Goal: Navigation & Orientation: Find specific page/section

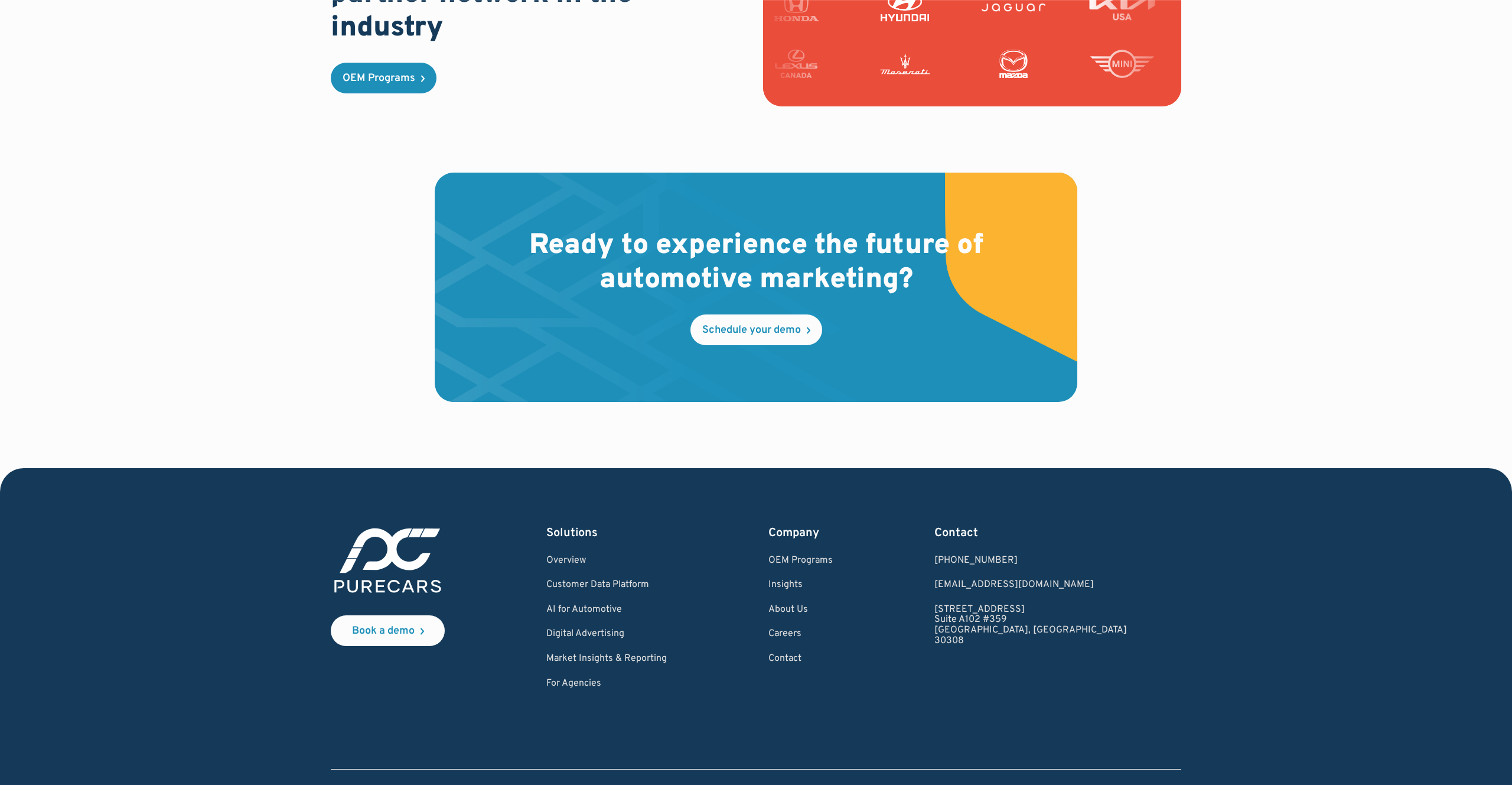
scroll to position [3348, 0]
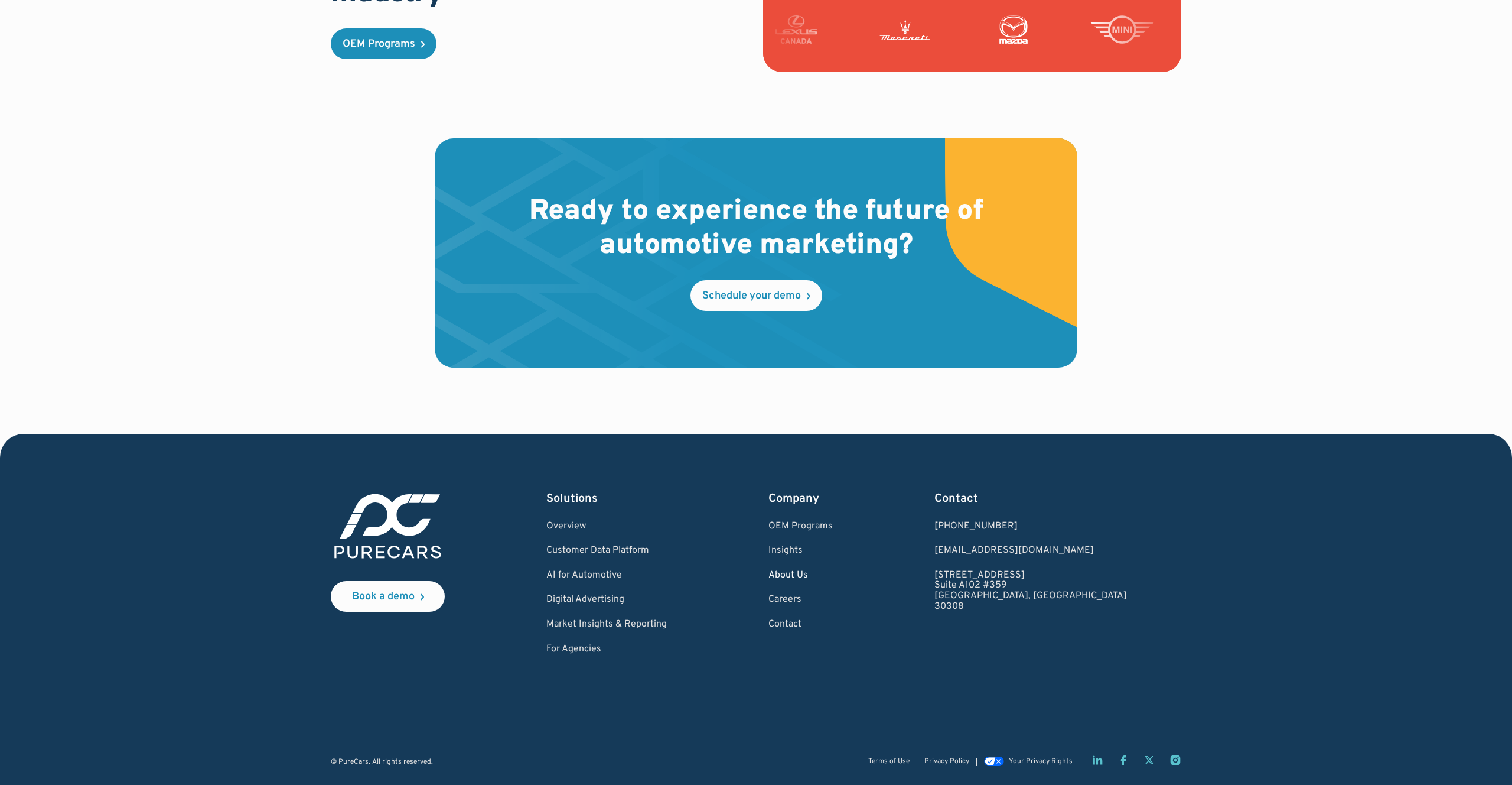
click at [833, 575] on link "About Us" at bounding box center [801, 575] width 64 height 10
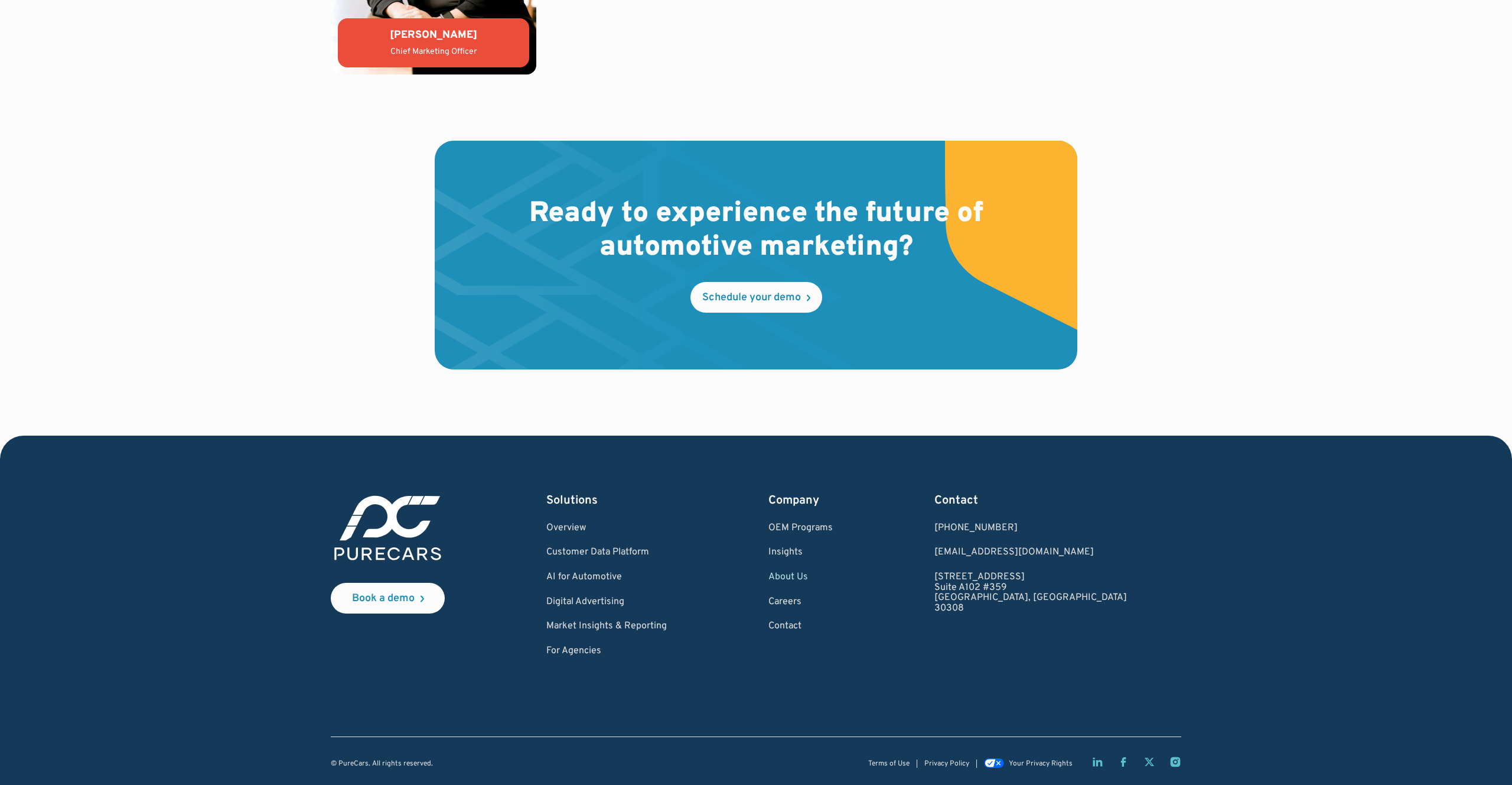
scroll to position [3244, 0]
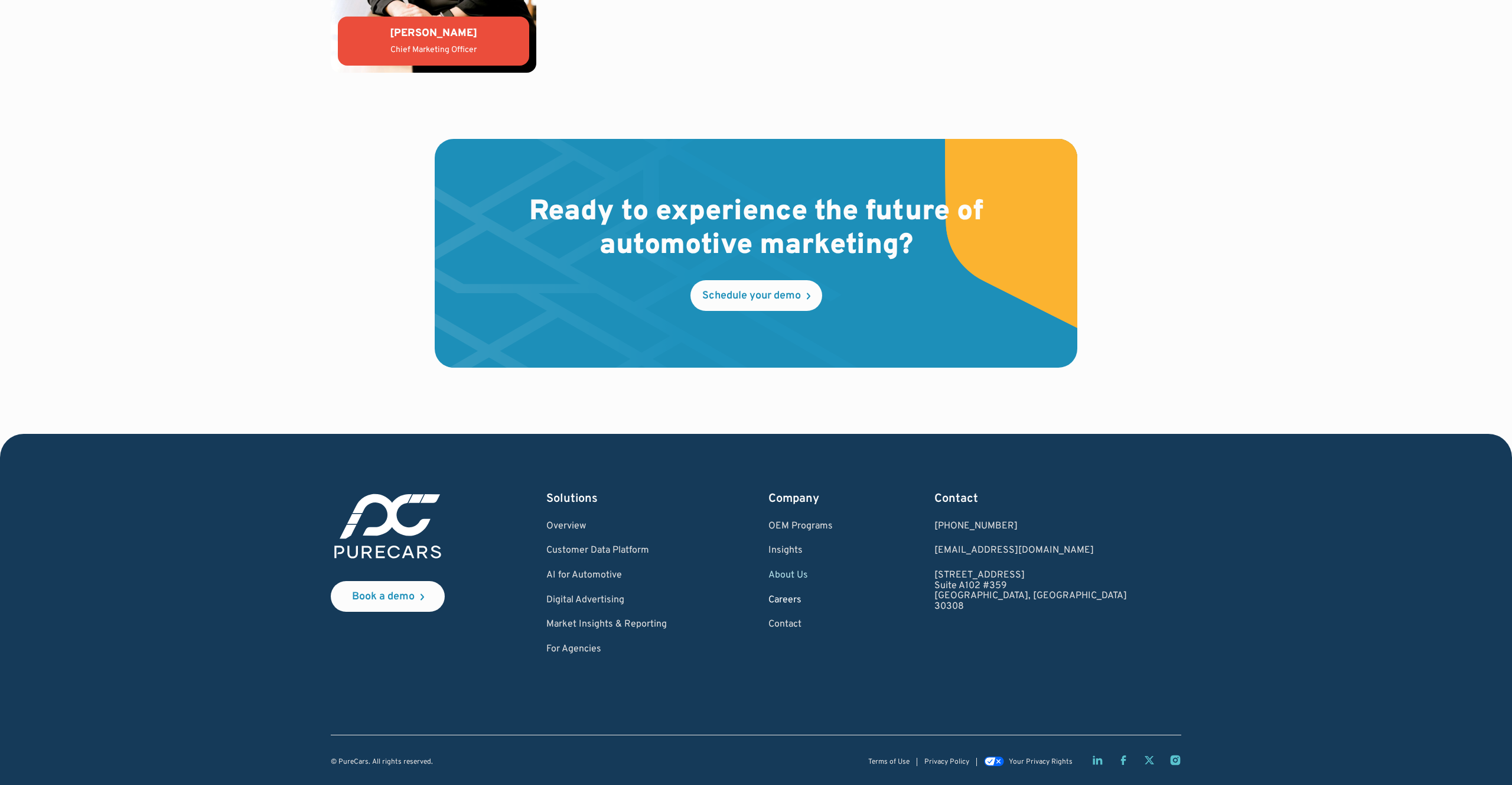
click at [833, 598] on link "Careers" at bounding box center [801, 600] width 64 height 10
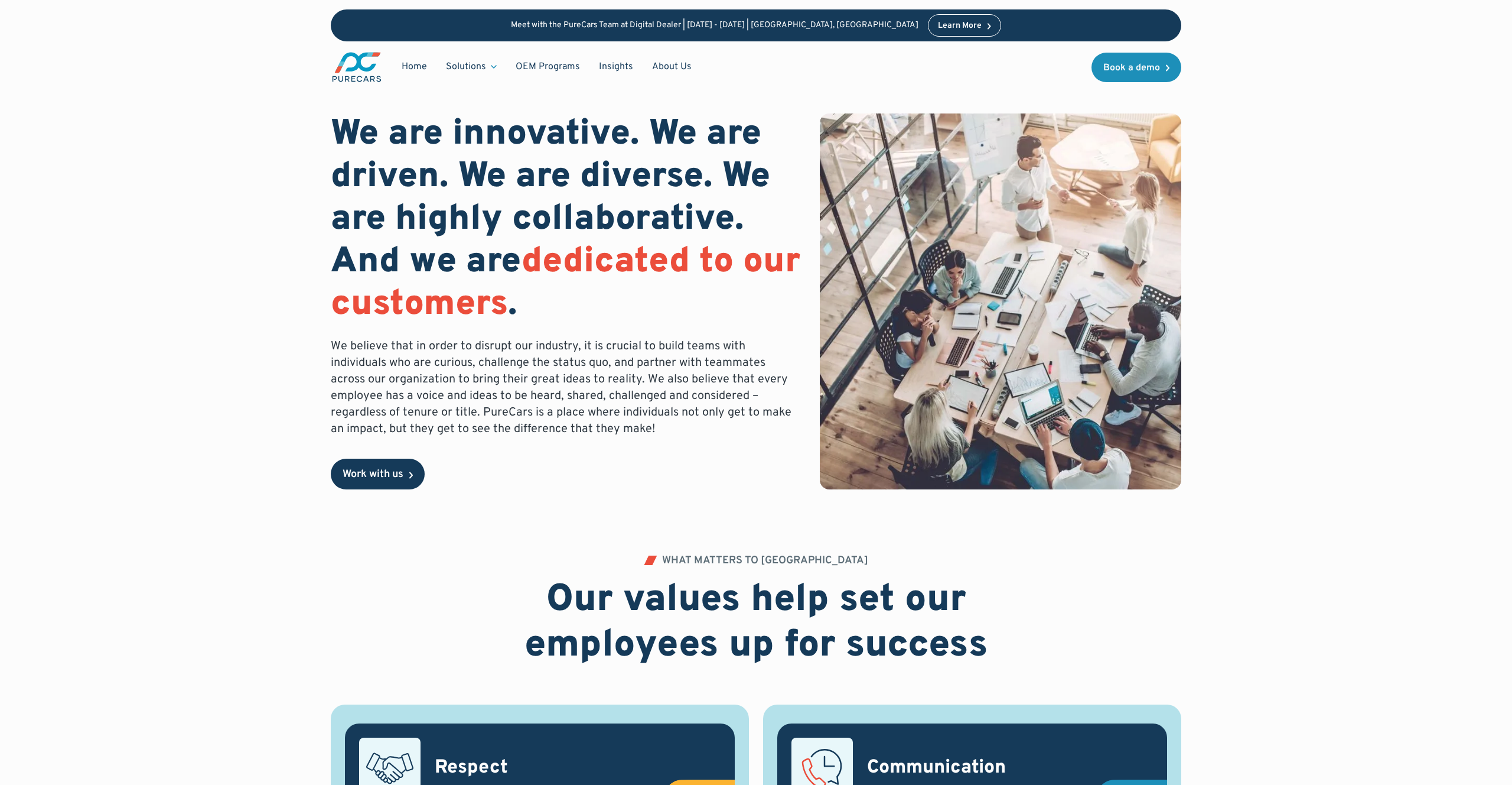
click at [369, 476] on div "Work with us" at bounding box center [373, 474] width 61 height 10
